Goal: Contribute content: Add original content to the website for others to see

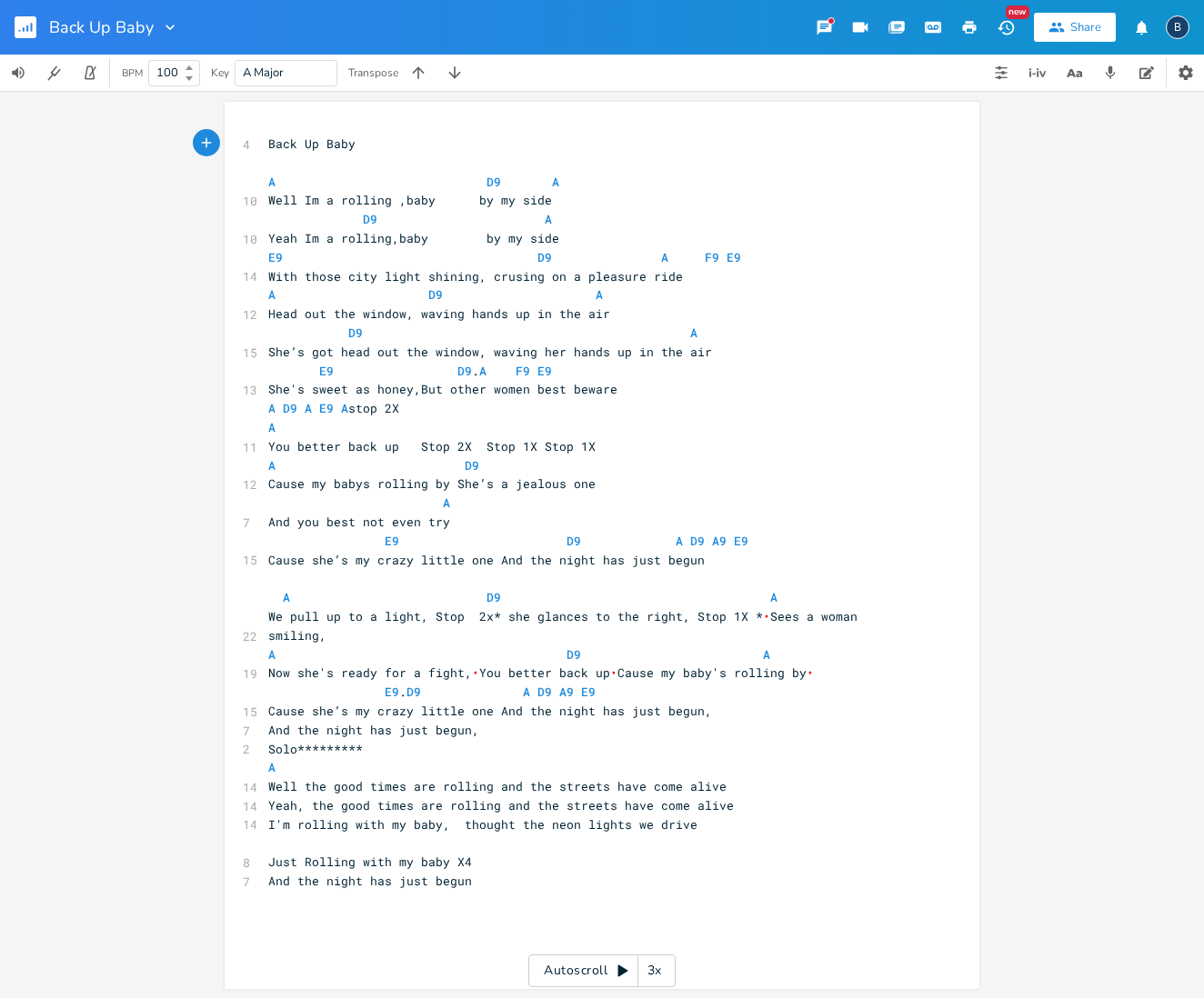
scroll to position [0, 1]
click at [342, 197] on span "Well Im a rolling ,baby by my side" at bounding box center [410, 199] width 284 height 16
type textarea "R"
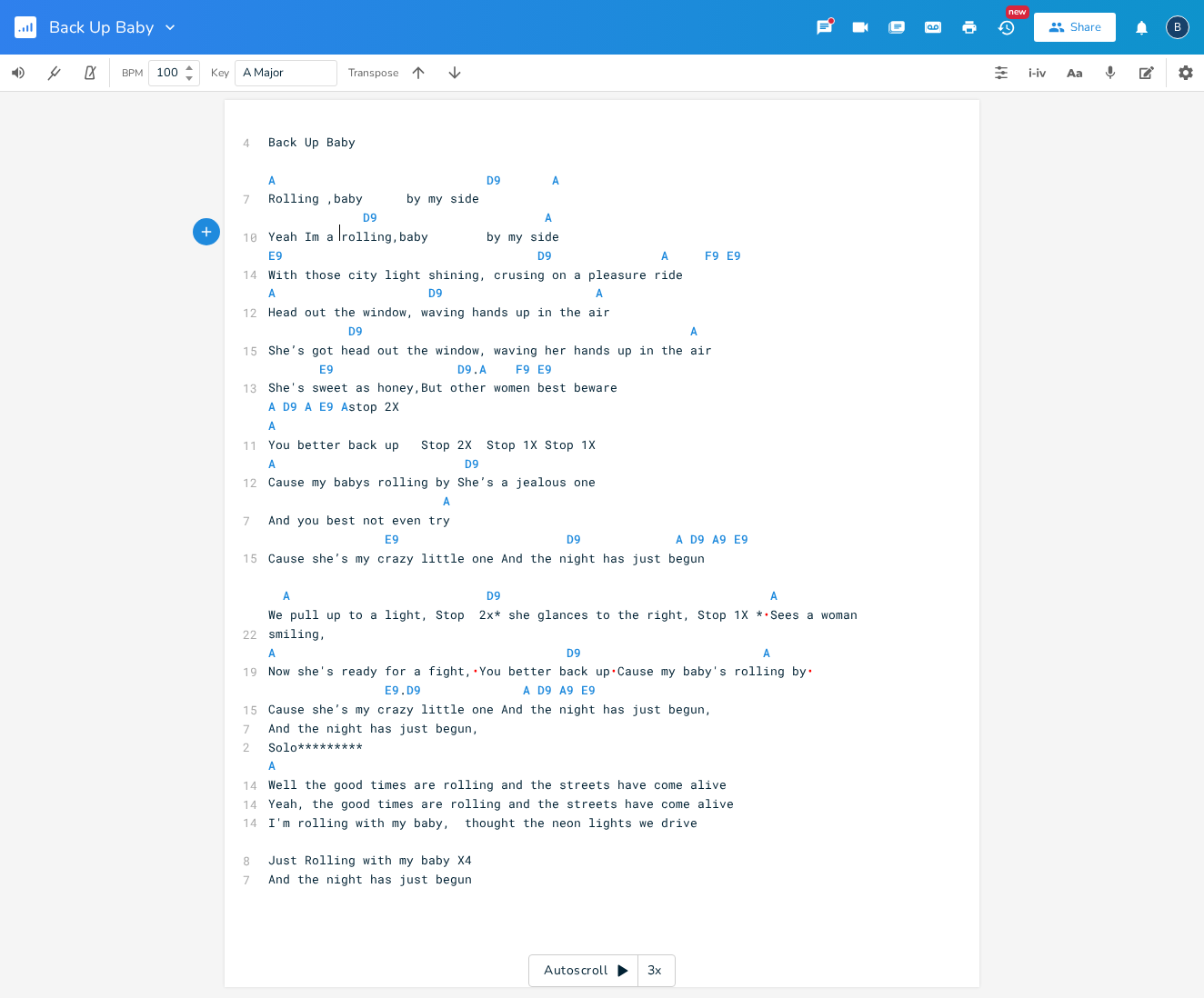
click at [335, 233] on span "Yeah Im a rolling,baby by my side" at bounding box center [414, 236] width 291 height 16
click at [340, 232] on span "Yeah Im a rolling,baby by my side" at bounding box center [414, 236] width 291 height 16
type textarea "R"
click at [334, 232] on span "Yeah Im a Rolling,baby by my side" at bounding box center [414, 236] width 291 height 16
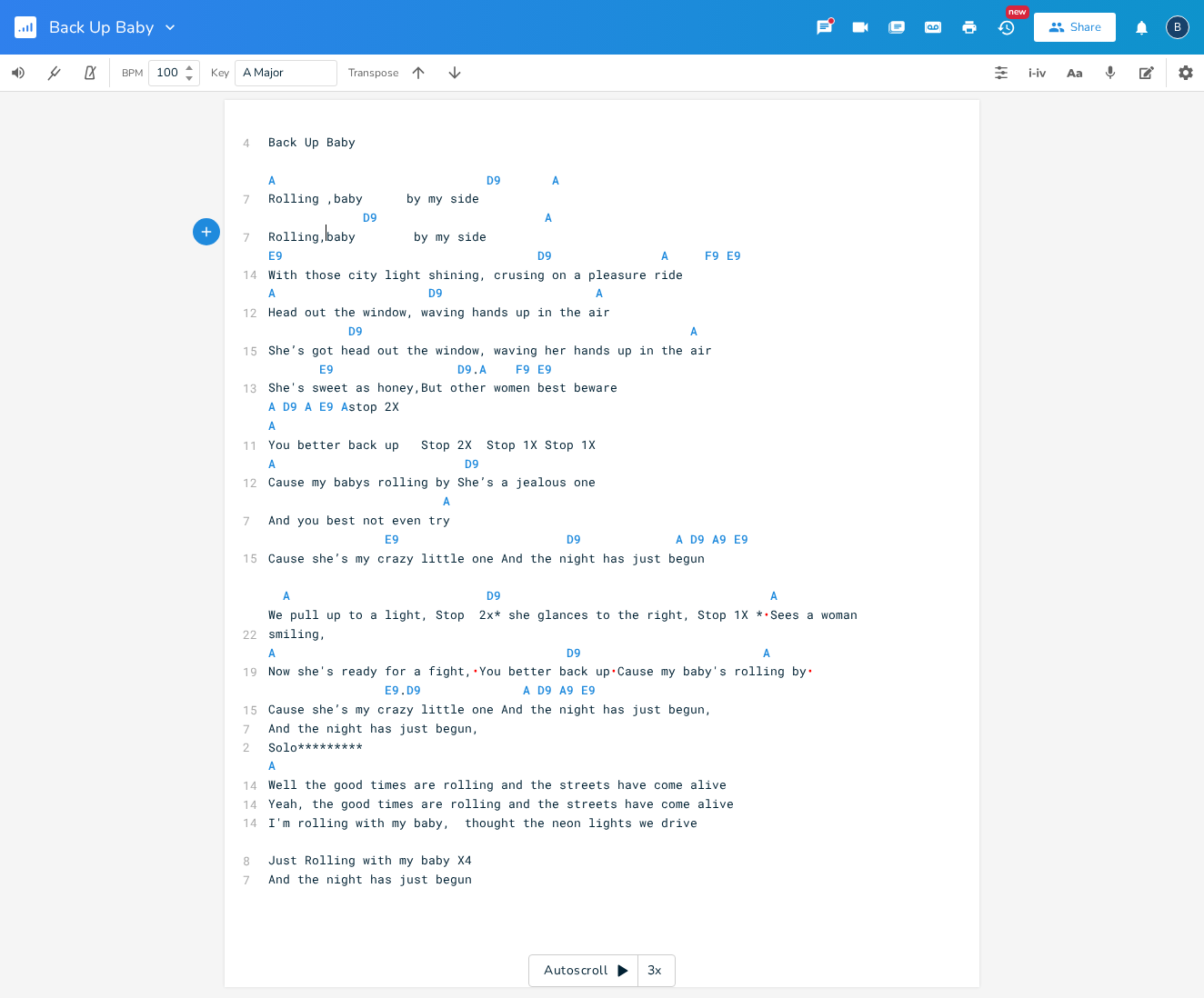
click at [318, 235] on span "Rolling,baby by my side" at bounding box center [378, 236] width 219 height 16
click at [351, 212] on span "D9 A" at bounding box center [548, 217] width 560 height 16
click at [398, 193] on span "Rolling ,baby by my side" at bounding box center [374, 197] width 211 height 16
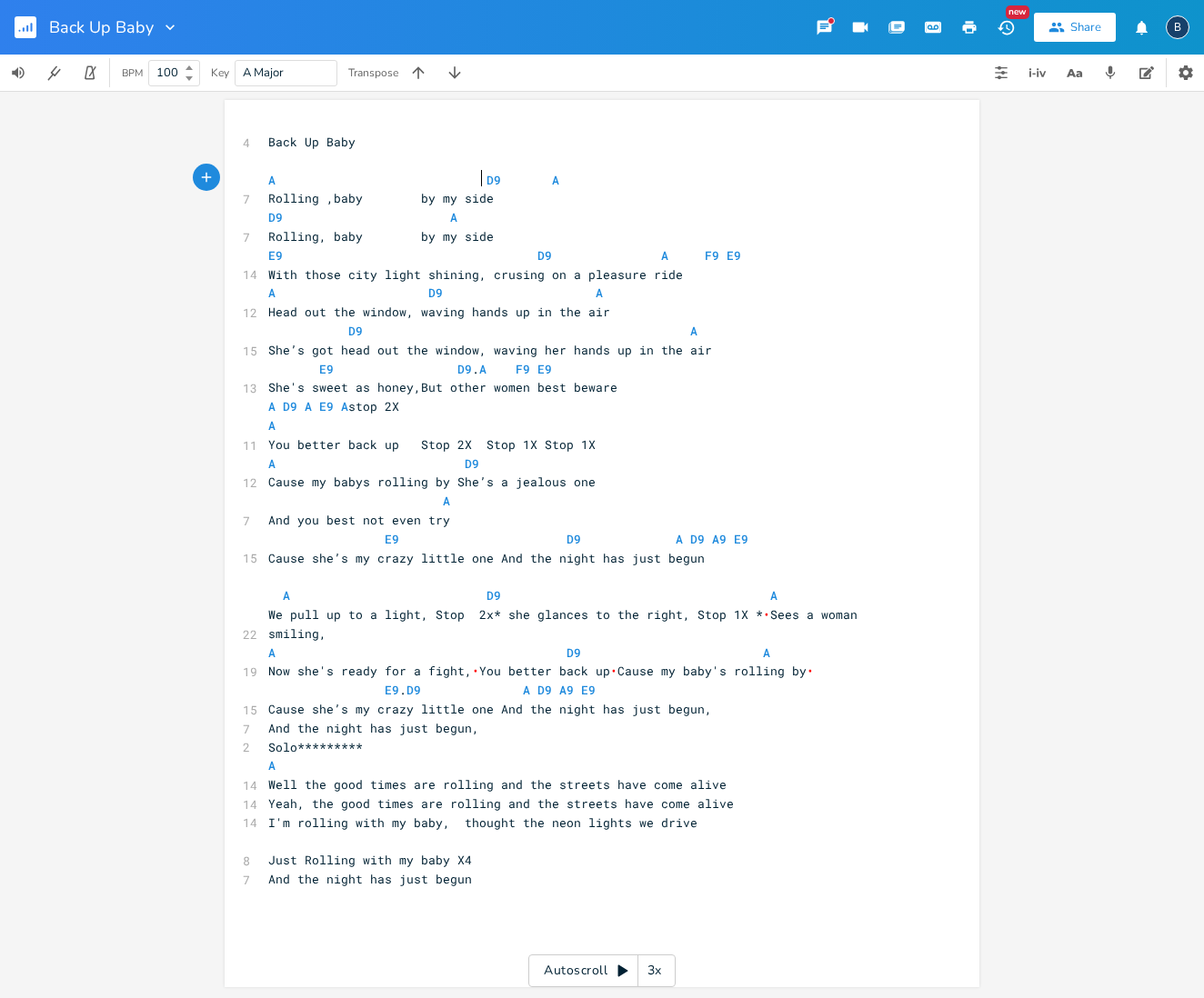
click at [474, 175] on span "A D9 A" at bounding box center [414, 179] width 291 height 16
click at [437, 212] on span "D9 A" at bounding box center [501, 217] width 466 height 16
click at [452, 173] on span "A D9 A" at bounding box center [370, 179] width 203 height 16
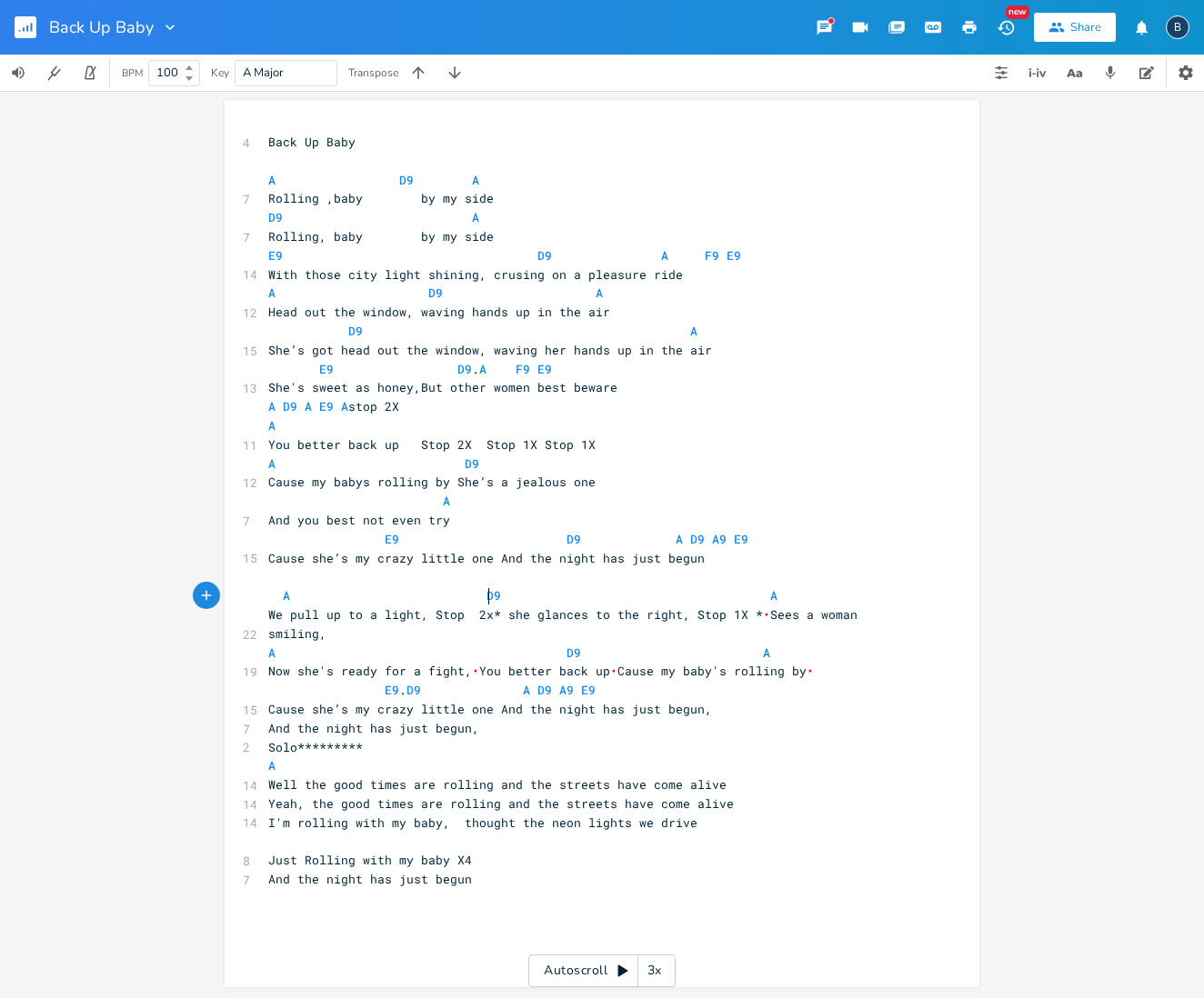
click at [479, 607] on span "We pull up to a light, Stop 2x* she glances to the right, Stop 1X * • Sees a wo…" at bounding box center [567, 624] width 596 height 35
click at [473, 609] on span "We pull up to a light, Stop 2x* she glances to the right, Stop 1X * • Sees a wo…" at bounding box center [567, 626] width 596 height 35
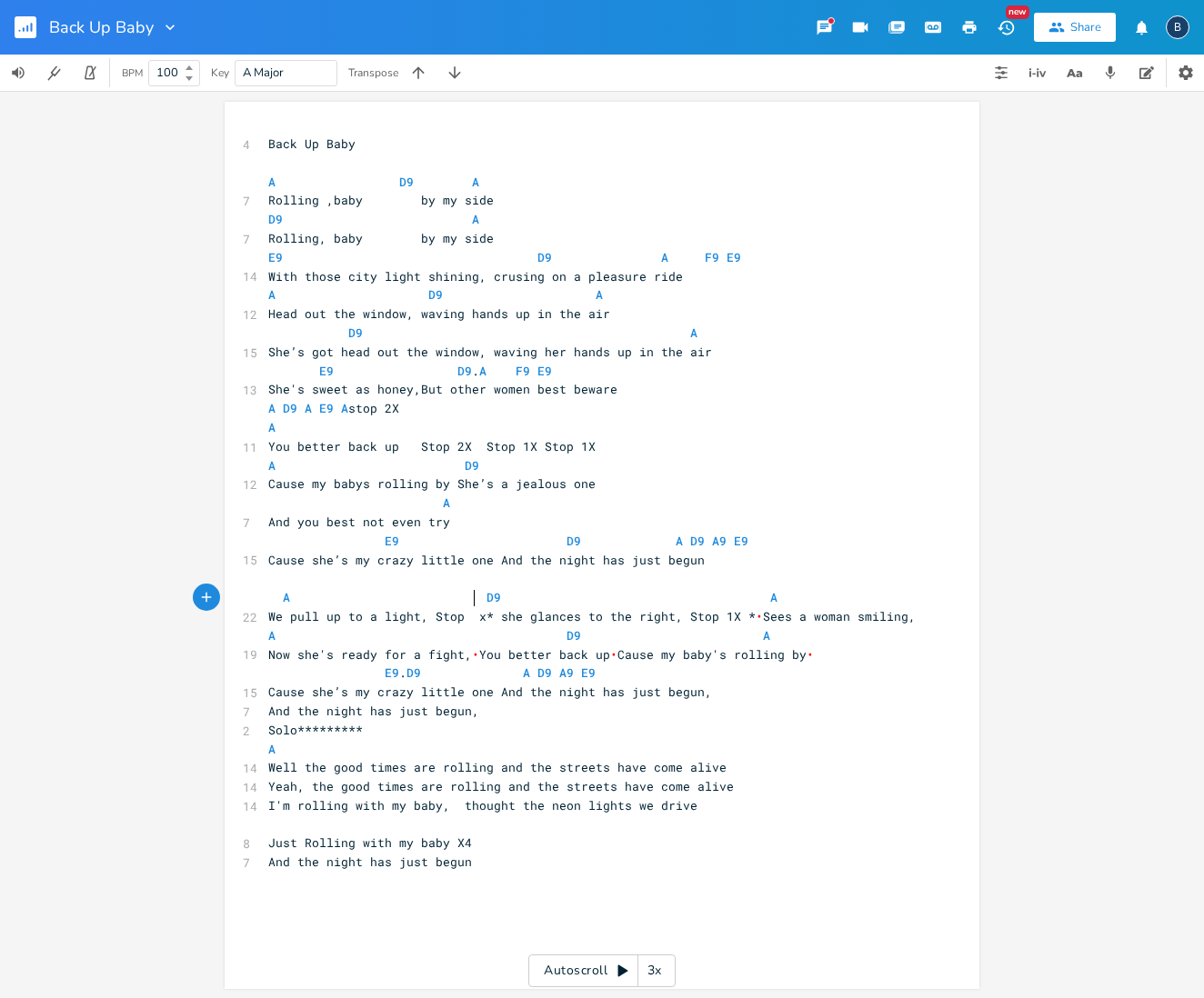
type textarea "1"
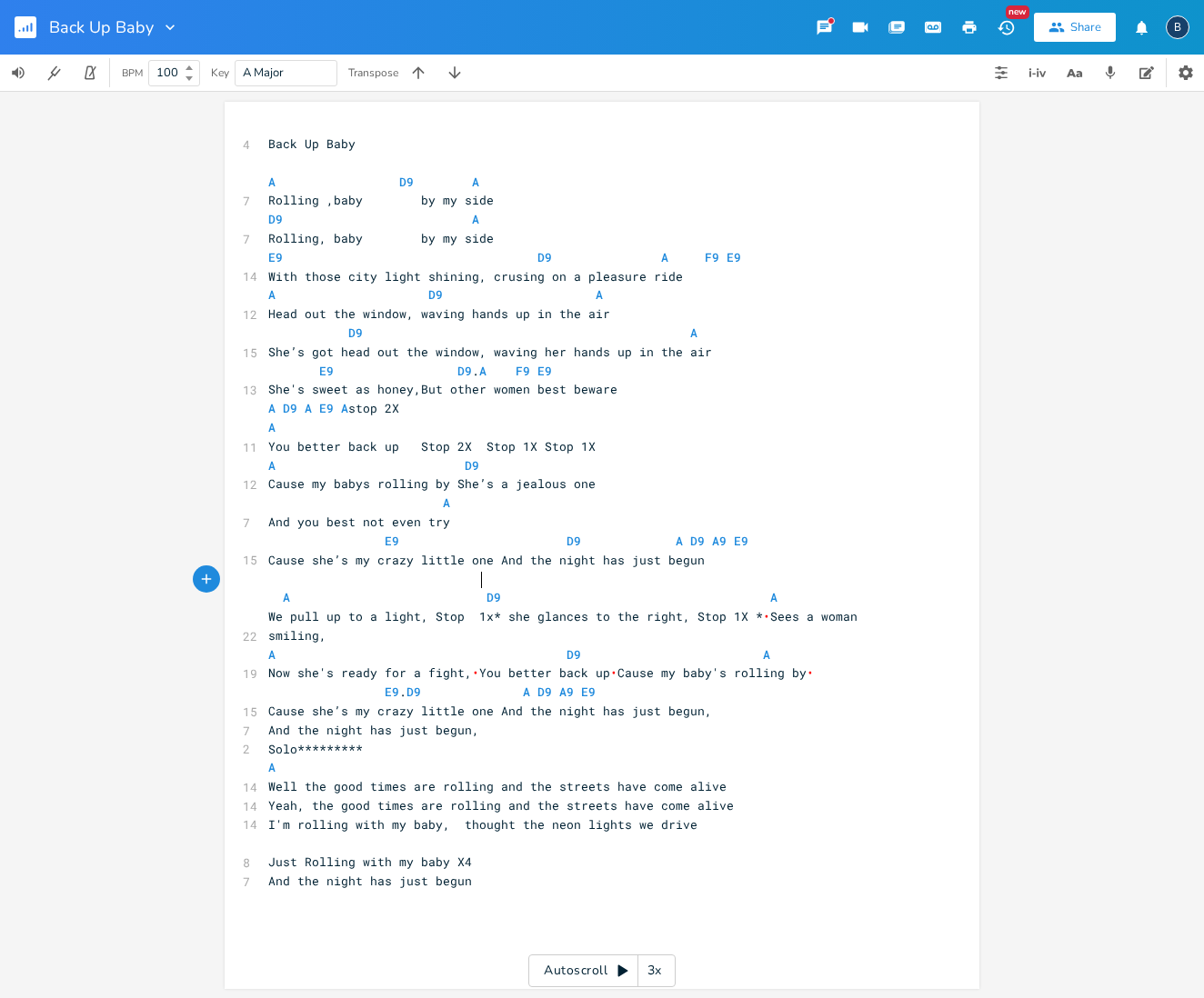
click at [474, 590] on span "A D9 A" at bounding box center [522, 597] width 509 height 16
click at [803, 588] on span "A D9 A" at bounding box center [552, 595] width 567 height 16
click at [370, 199] on span "Rolling ,baby by my side" at bounding box center [381, 197] width 225 height 16
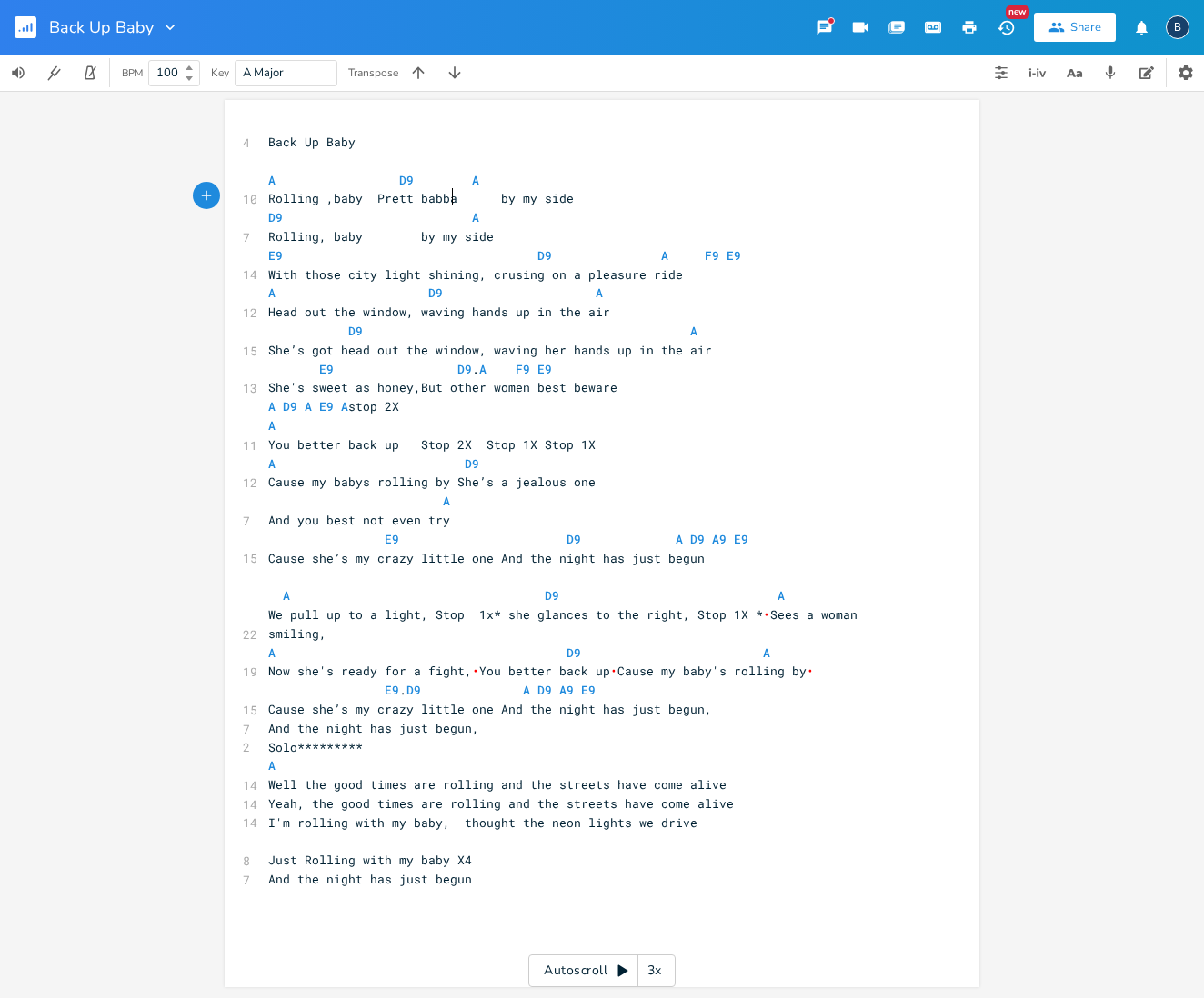
type textarea "Prett babbay"
type textarea "y"
click at [402, 195] on span "Rolling ,baby Prett baby by my side" at bounding box center [417, 197] width 298 height 16
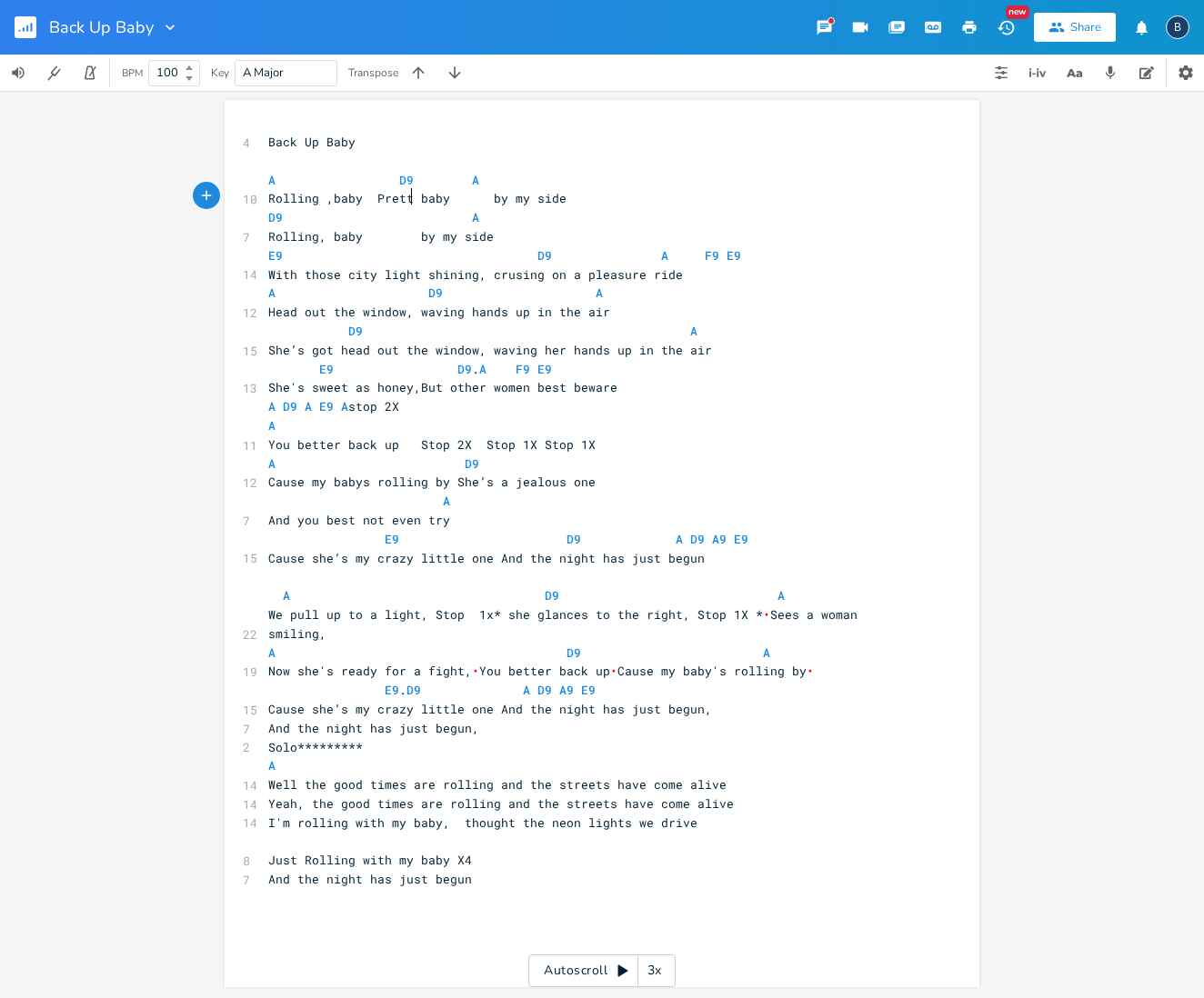
type textarea "y"
click at [486, 197] on span "Rolling ,baby Pretty baby by my side" at bounding box center [421, 197] width 306 height 16
type textarea "Pretty baby"
drag, startPoint x: 449, startPoint y: 196, endPoint x: 371, endPoint y: 196, distance: 78.0
click at [371, 196] on span "Rolling ,baby Pretty baby by my side" at bounding box center [410, 197] width 284 height 16
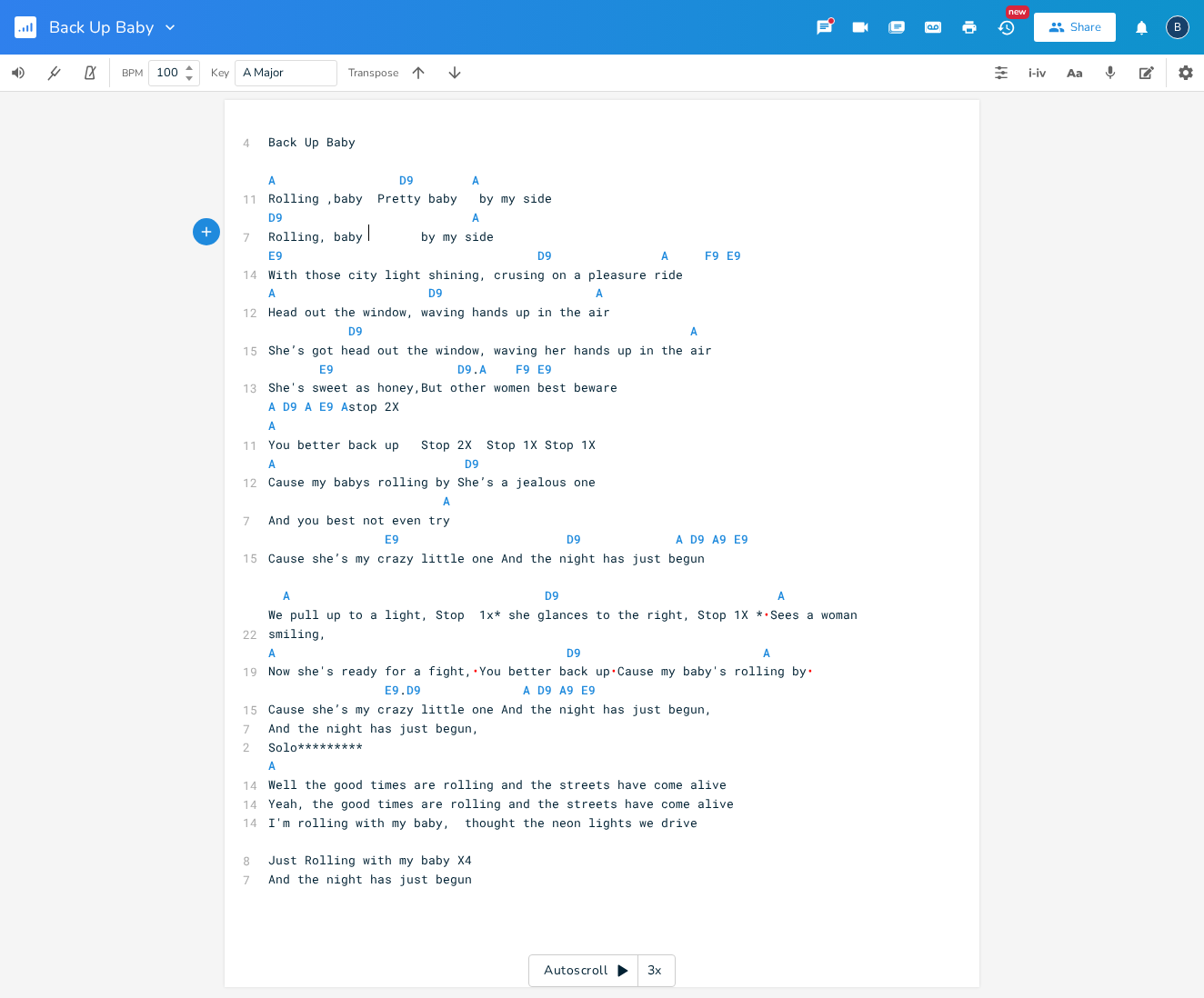
click at [362, 229] on span "Rolling, baby by my side" at bounding box center [381, 236] width 225 height 16
paste textarea
click at [495, 229] on span "Rolling, baby Pretty baby by my side" at bounding box center [425, 236] width 313 height 16
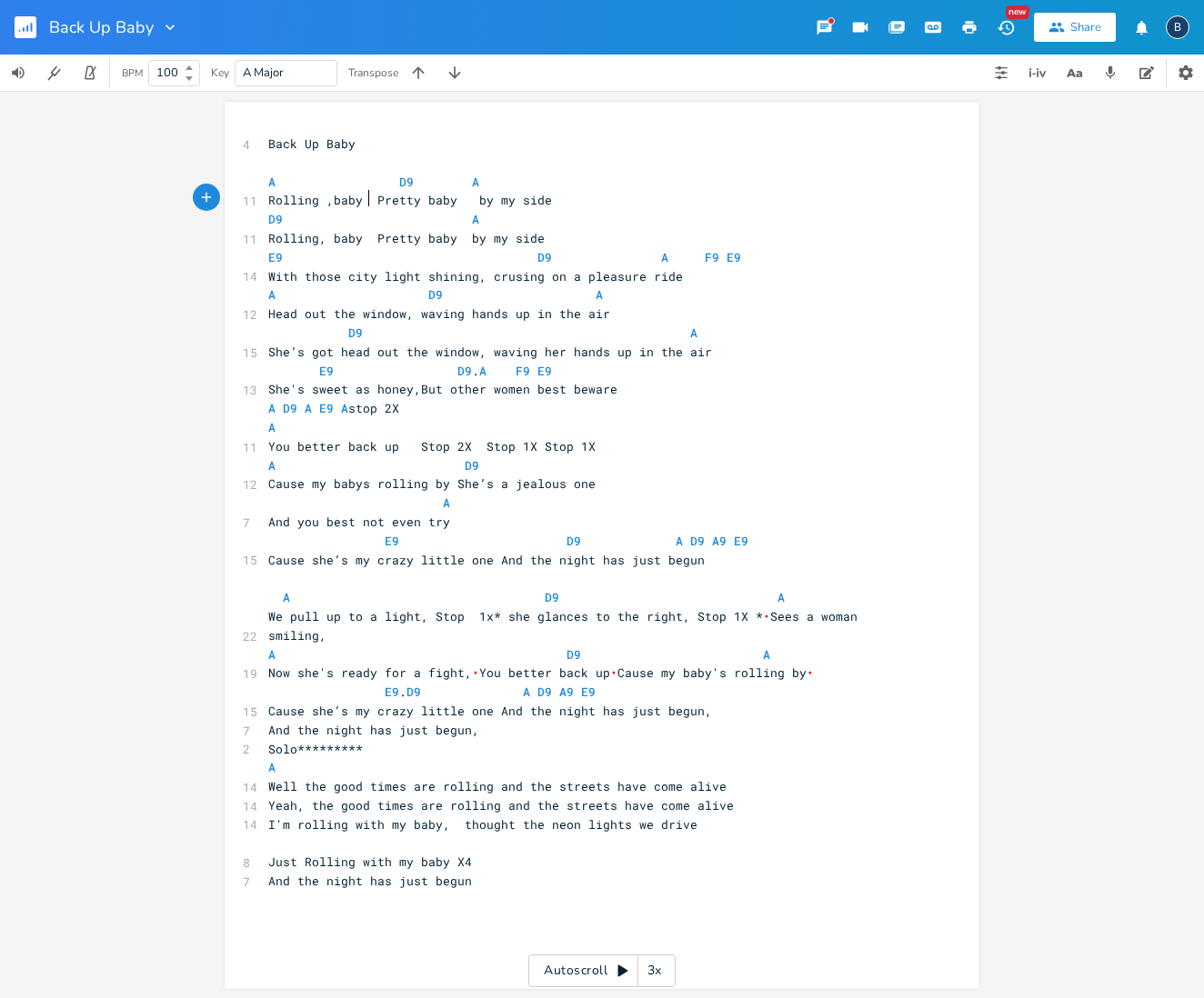
click at [359, 197] on span "Rolling ,baby Pretty baby by my side" at bounding box center [410, 199] width 284 height 16
type textarea "gotta"
click at [365, 229] on span "Rolling, baby Pretty baby by my side" at bounding box center [406, 236] width 276 height 16
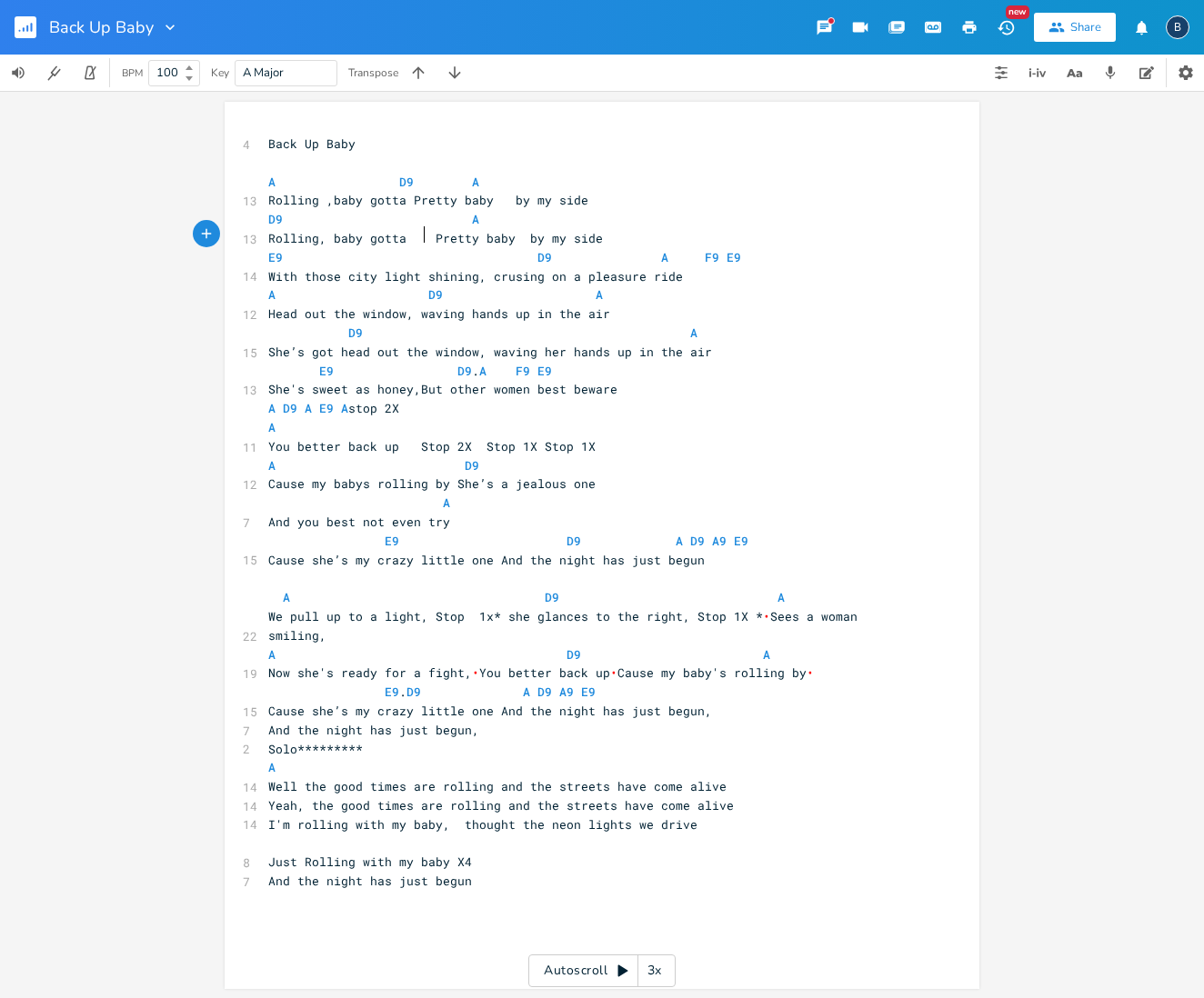
scroll to position [0, 39]
type textarea "gotta"
click at [453, 180] on span "A D9 A" at bounding box center [374, 181] width 211 height 16
click at [458, 213] on span "D9 A" at bounding box center [512, 219] width 487 height 16
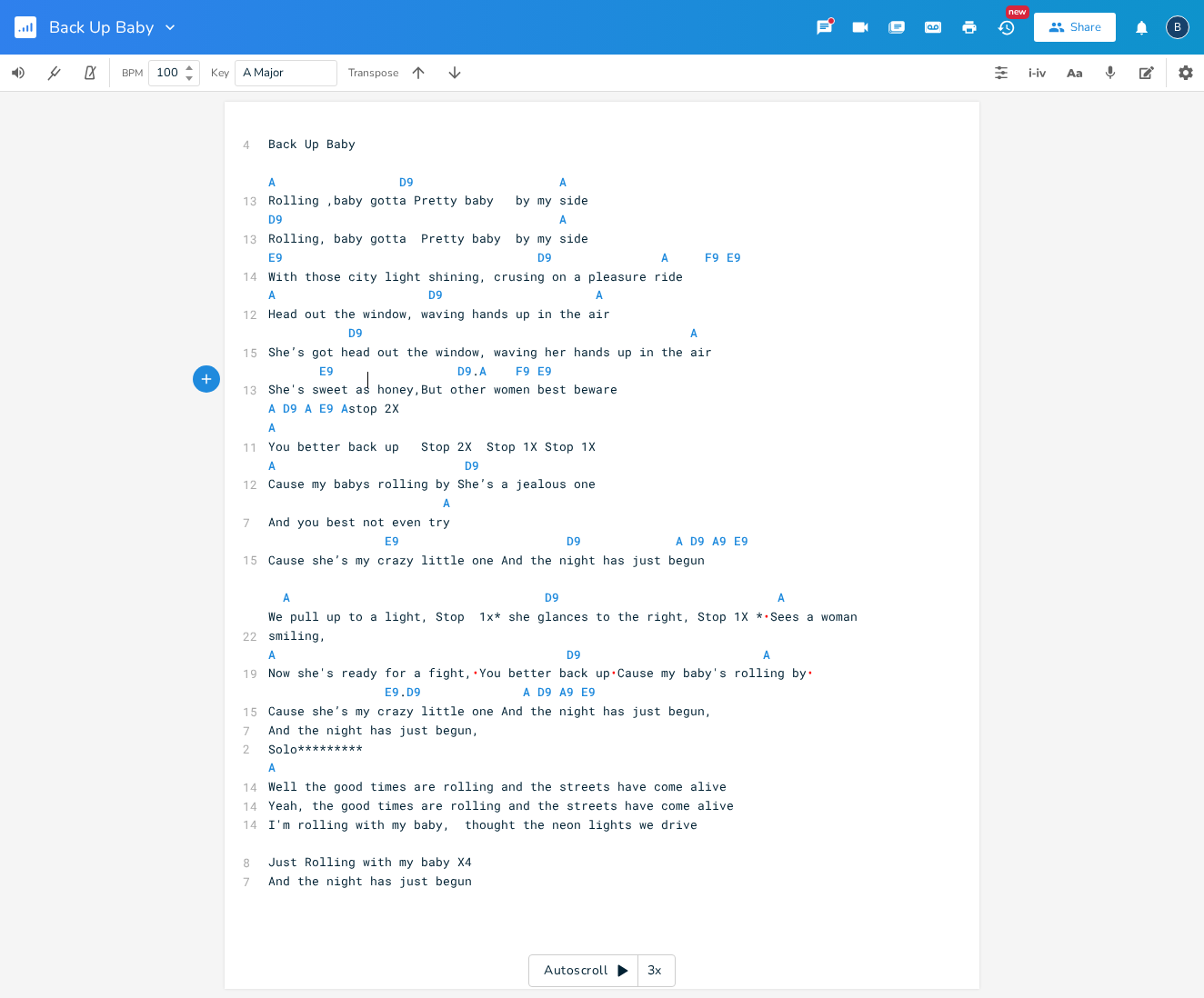
click at [363, 381] on span "She's sweet as honey,But other women best beware" at bounding box center [443, 388] width 349 height 16
type textarea "my little"
click at [416, 380] on span "She's my little honey,But other women best beware" at bounding box center [447, 387] width 357 height 16
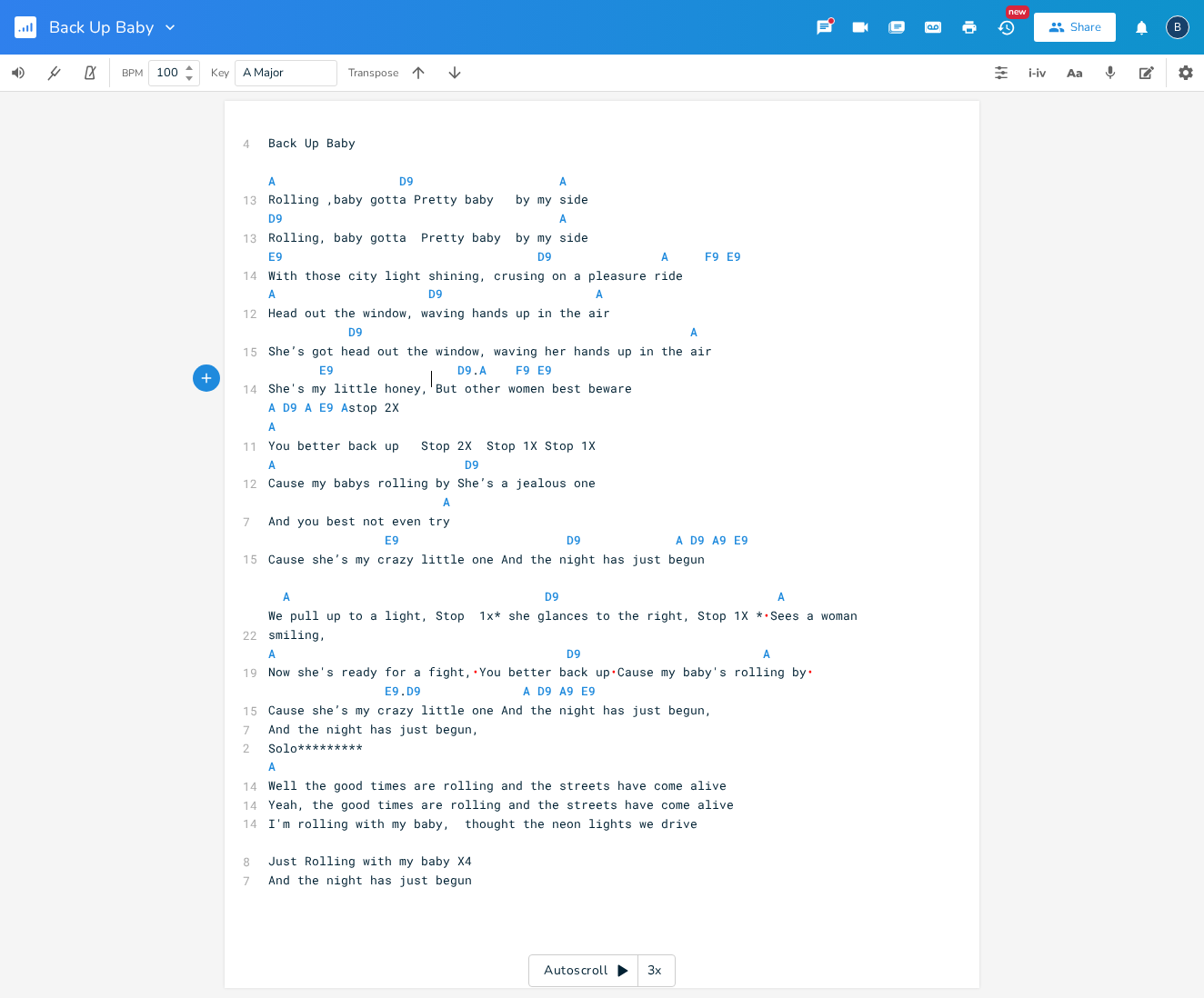
scroll to position [0, 2]
click at [309, 362] on span "E9 D9 . A F9 E9" at bounding box center [410, 370] width 284 height 16
click at [410, 362] on span "E9 D9 . A F9 E9" at bounding box center [392, 370] width 247 height 16
click at [530, 362] on span "E9 D9 . A F9 E9" at bounding box center [399, 370] width 262 height 16
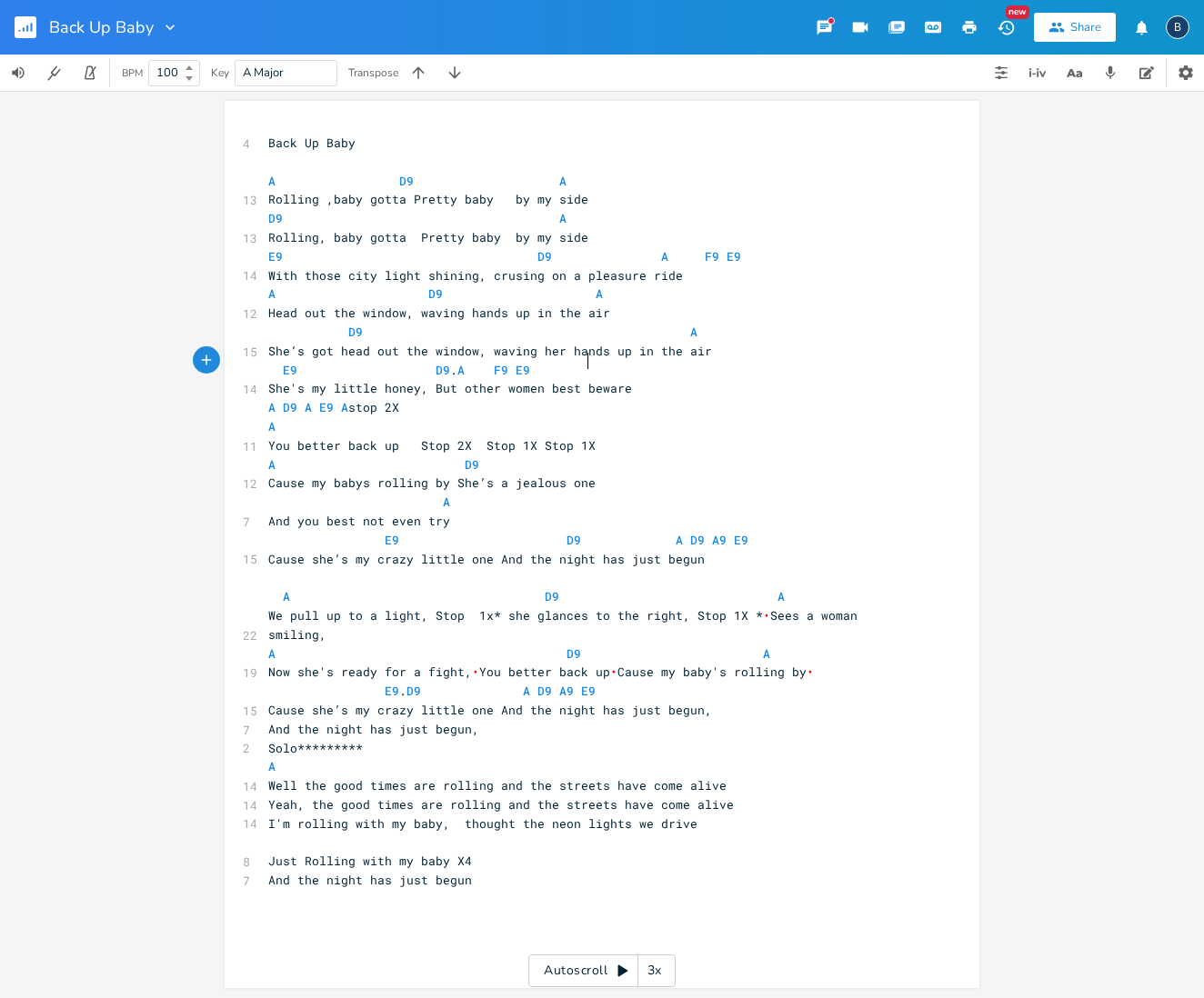
scroll to position [0, 0]
click at [399, 400] on span "A D9 A E9 A stop 2X" at bounding box center [334, 407] width 131 height 16
click at [521, 438] on span "You better back up Stop 2X Stop 1X Stop 1X" at bounding box center [431, 446] width 327 height 16
type textarea "2"
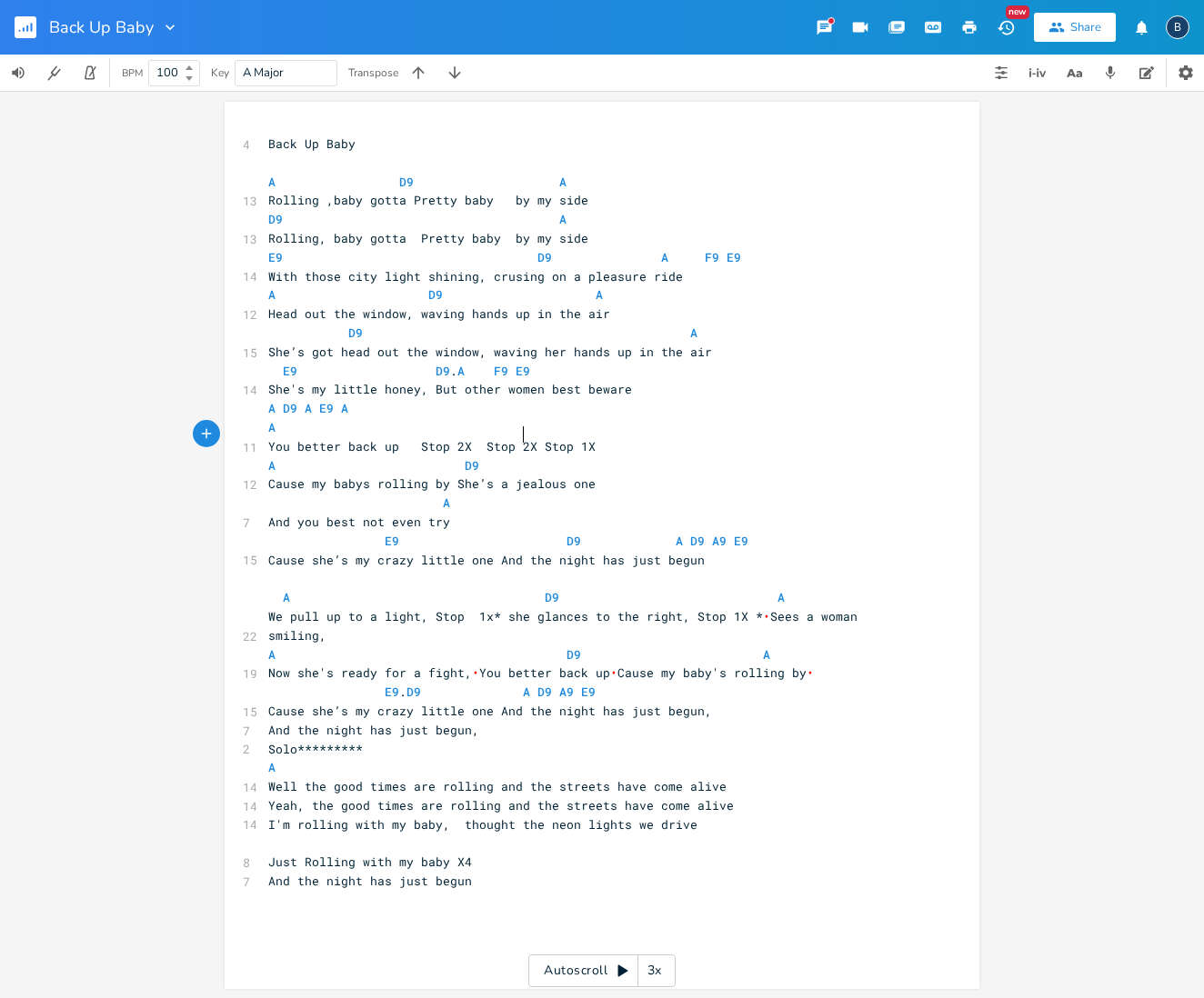
scroll to position [0, 6]
click at [286, 834] on pre "​" at bounding box center [592, 844] width 657 height 19
type textarea "You better back Sti"
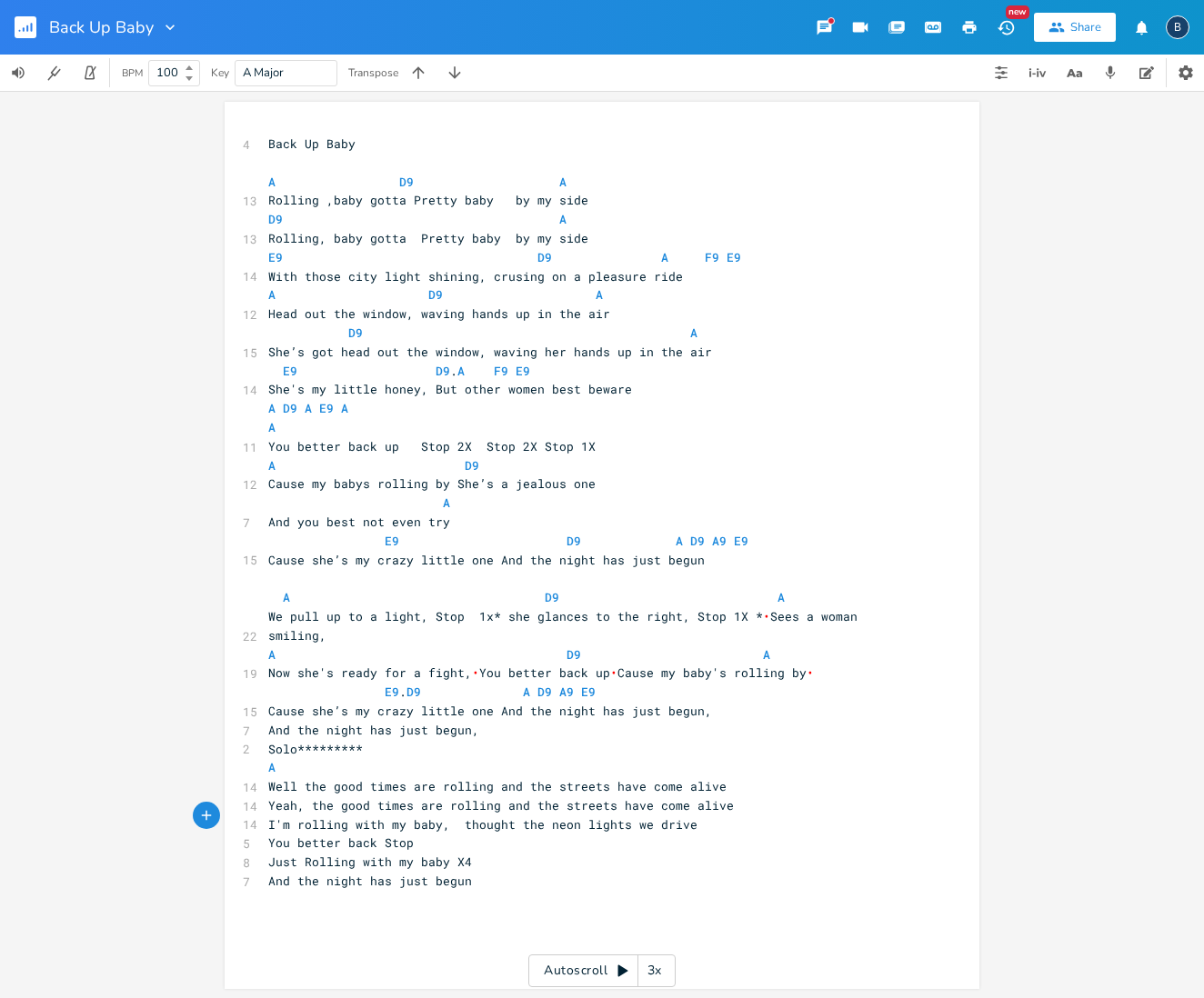
type textarea "op?"
